Goal: Task Accomplishment & Management: Complete application form

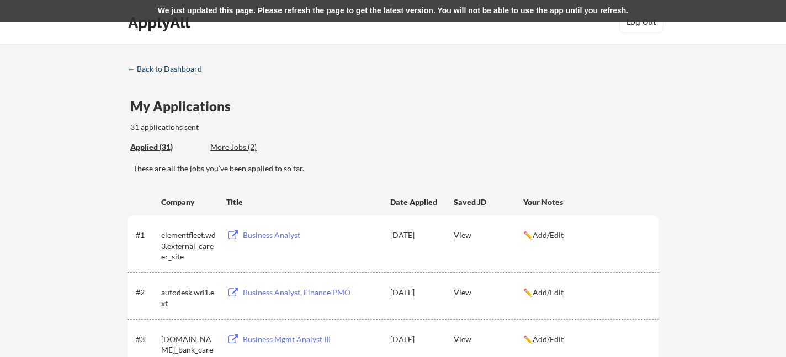
click at [181, 72] on div "← Back to Dashboard" at bounding box center [168, 69] width 83 height 8
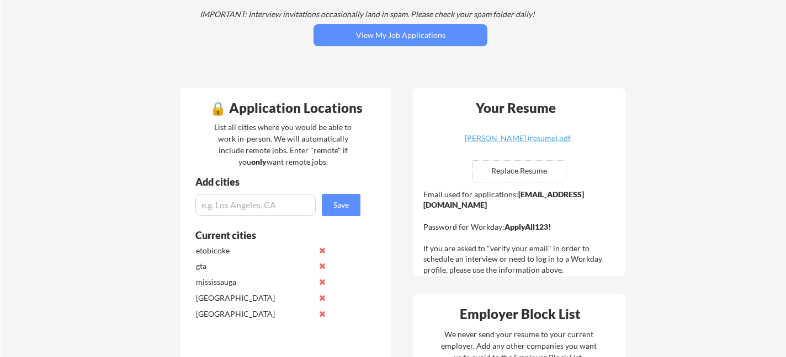
scroll to position [205, 0]
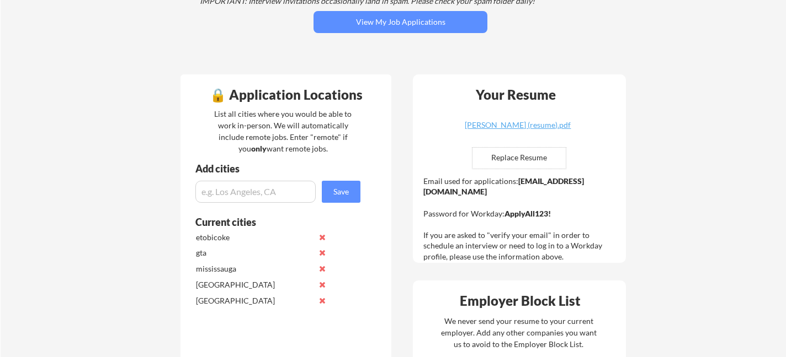
click at [527, 154] on input "file" at bounding box center [518, 158] width 93 height 21
type input "C:\fakepath\Tega J Okorigba (resume).pdf"
click at [547, 122] on div "Tega J Okorigba (resume).pdf" at bounding box center [517, 125] width 131 height 8
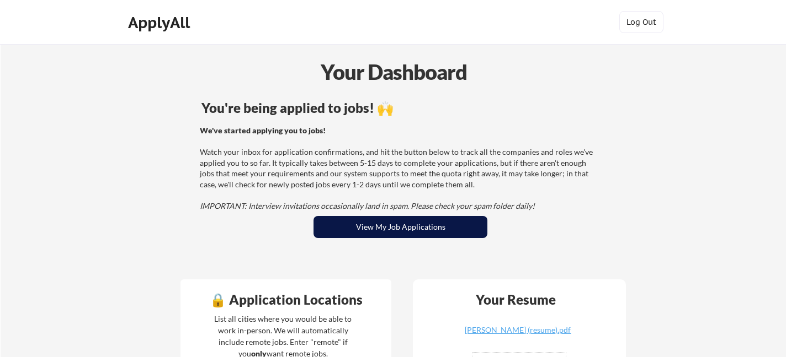
click at [365, 234] on button "View My Job Applications" at bounding box center [400, 227] width 174 height 22
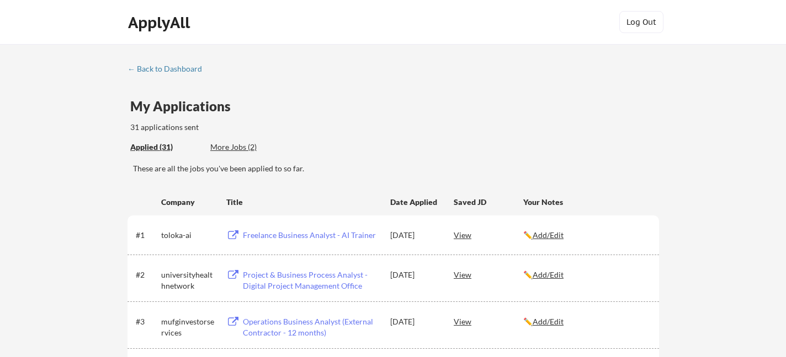
click at [240, 144] on div "More Jobs (2)" at bounding box center [250, 147] width 81 height 11
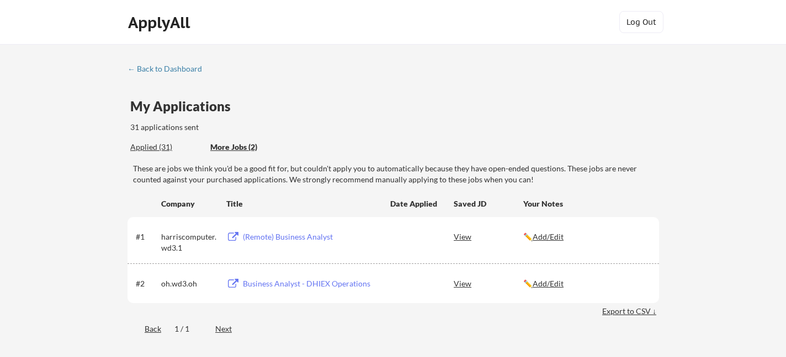
click at [264, 280] on div "Business Analyst - DHIEX Operations" at bounding box center [311, 284] width 137 height 11
click at [289, 283] on div "Business Analyst - DHIEX Operations" at bounding box center [311, 284] width 137 height 11
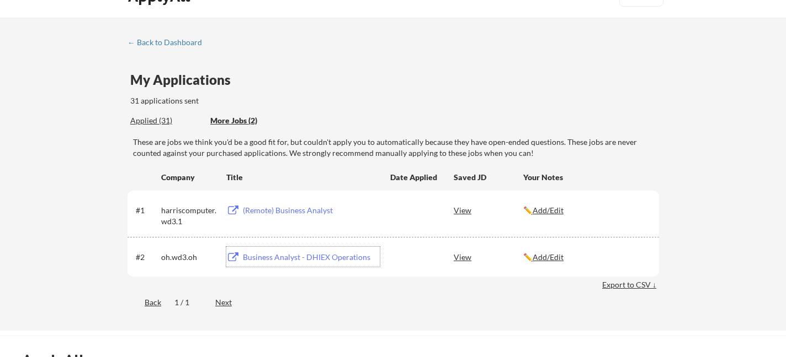
scroll to position [33, 0]
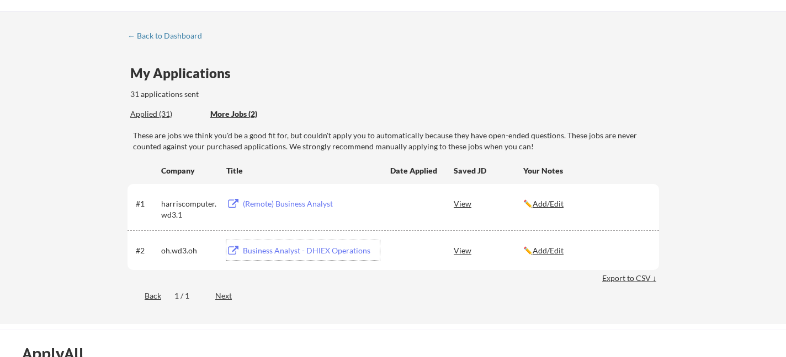
click at [164, 115] on div "Applied (31)" at bounding box center [166, 114] width 72 height 11
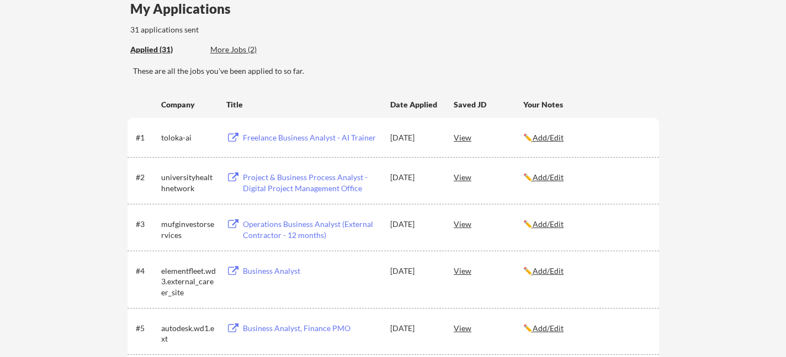
scroll to position [94, 0]
